Goal: Information Seeking & Learning: Learn about a topic

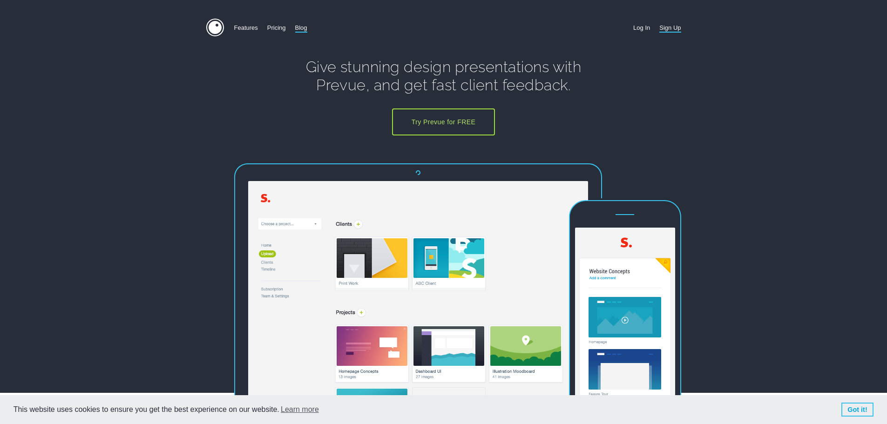
click at [299, 34] on link "Blog" at bounding box center [301, 28] width 12 height 18
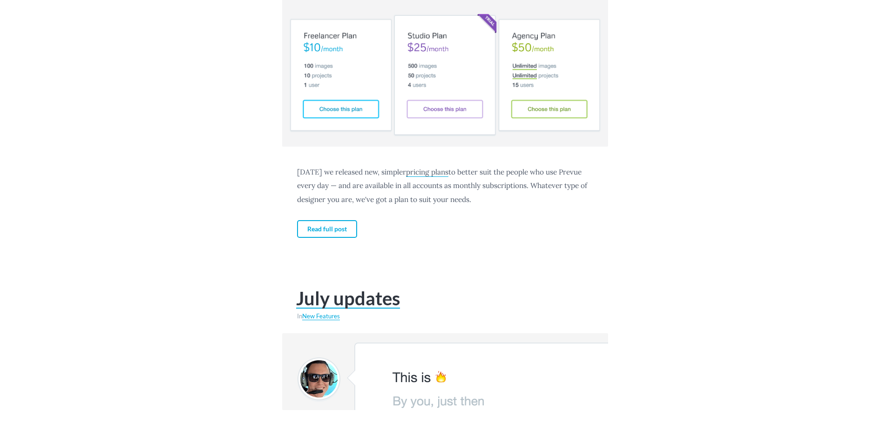
scroll to position [1770, 0]
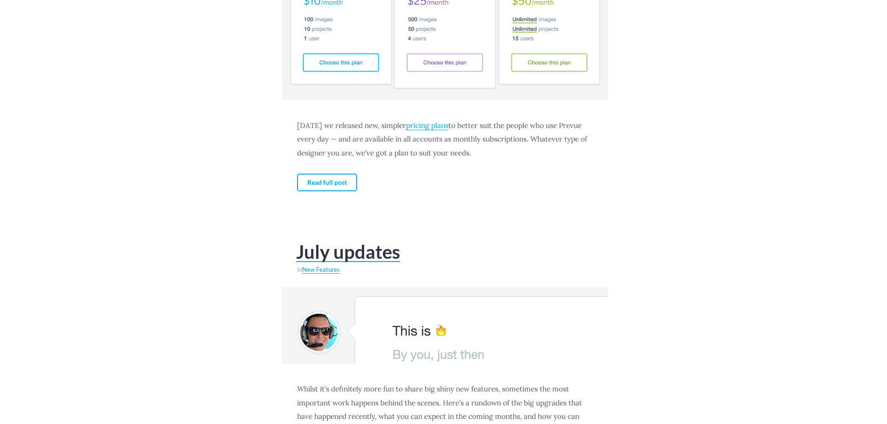
click at [430, 125] on link "pricing plans" at bounding box center [427, 126] width 42 height 10
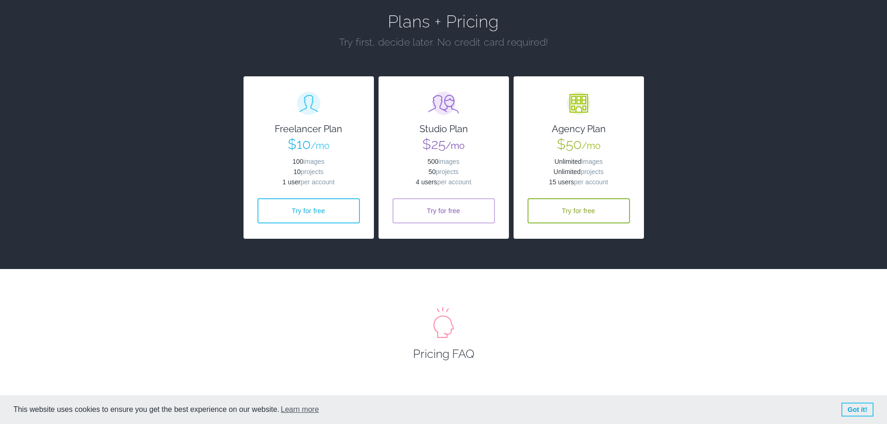
scroll to position [93, 0]
